Goal: Navigation & Orientation: Find specific page/section

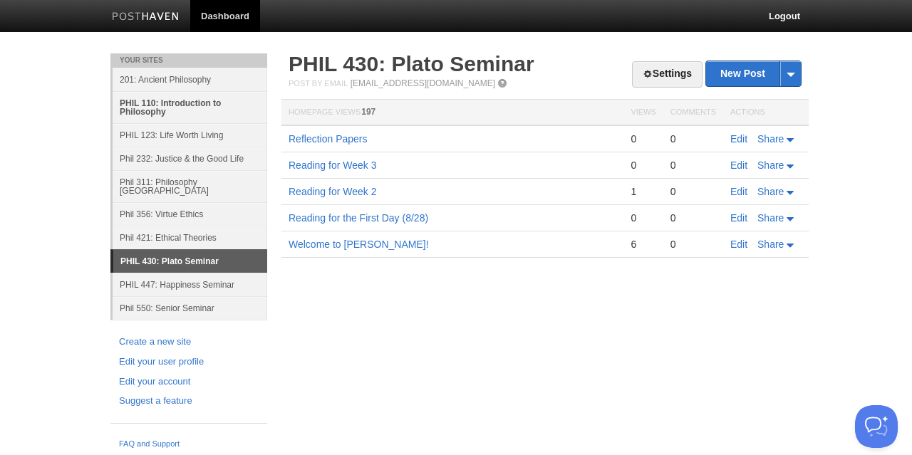
click at [201, 107] on link "PHIL 110: Introduction to Philosophy" at bounding box center [190, 107] width 155 height 32
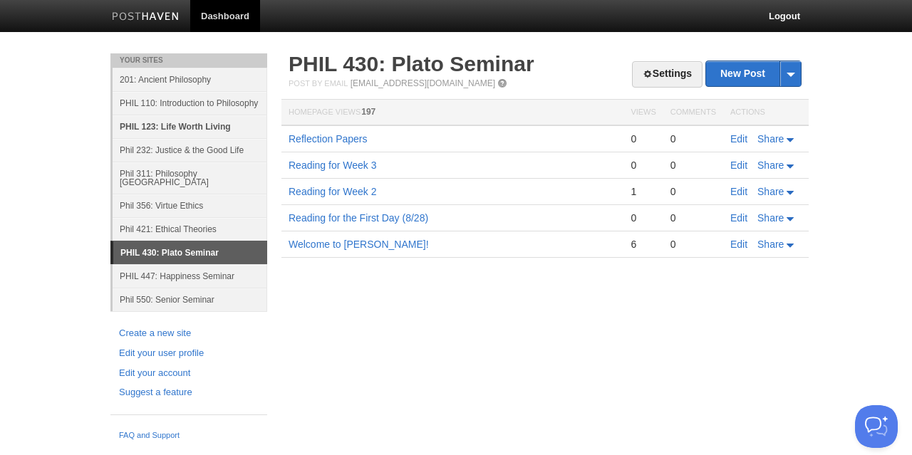
click at [195, 138] on ul "Your Sites 201: Ancient Philosophy PHIL 110: Introduction to Philosophy PHIL 12…" at bounding box center [188, 182] width 157 height 259
click at [185, 132] on link "PHIL 123: Life Worth Living" at bounding box center [190, 127] width 155 height 24
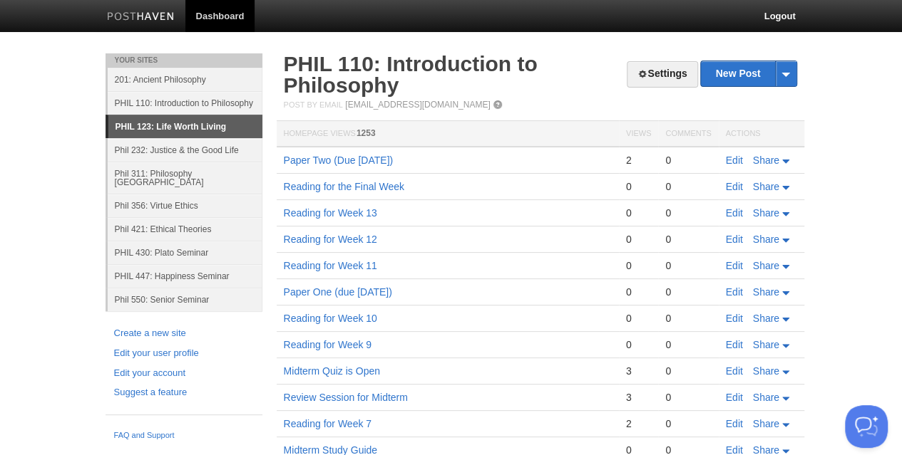
click at [183, 125] on link "PHIL 123: Life Worth Living" at bounding box center [185, 126] width 154 height 23
click at [168, 152] on link "Phil 232: Justice & the Good Life" at bounding box center [185, 150] width 155 height 24
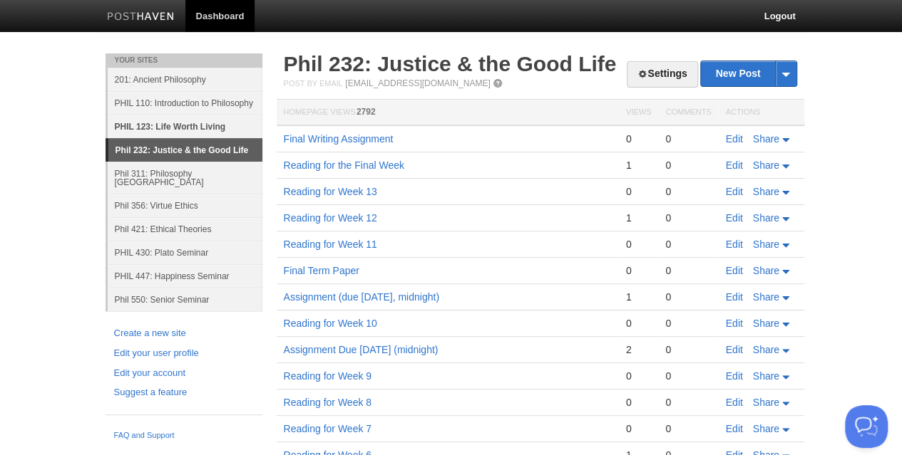
click at [171, 124] on link "PHIL 123: Life Worth Living" at bounding box center [185, 127] width 155 height 24
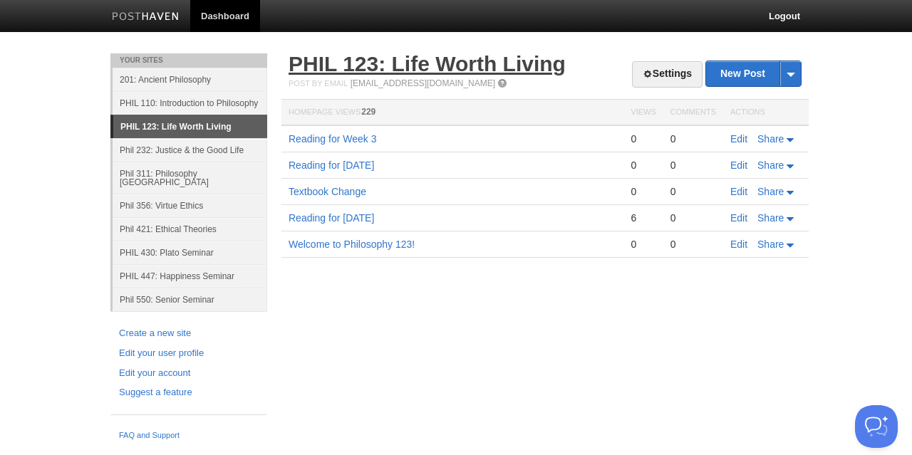
click at [395, 61] on link "PHIL 123: Life Worth Living" at bounding box center [427, 64] width 277 height 24
